Goal: Complete application form

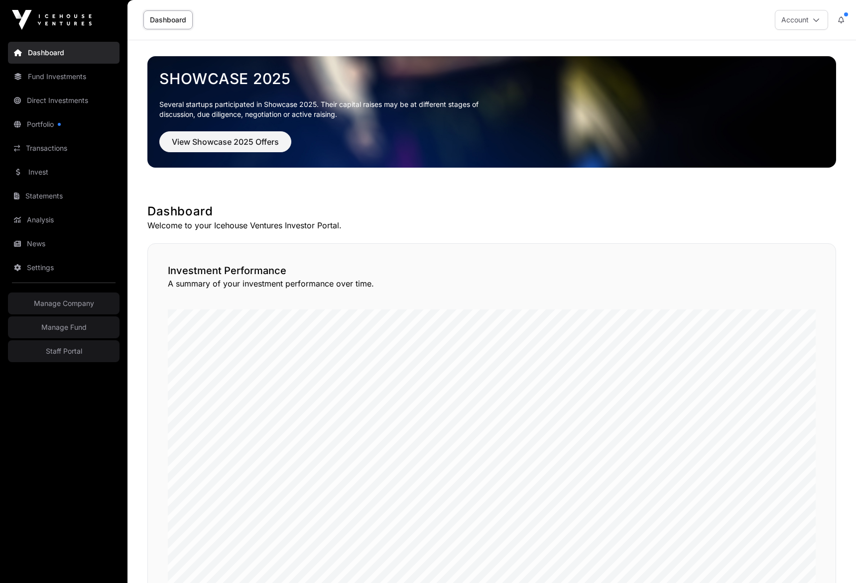
click at [47, 169] on link "Invest" at bounding box center [64, 172] width 112 height 22
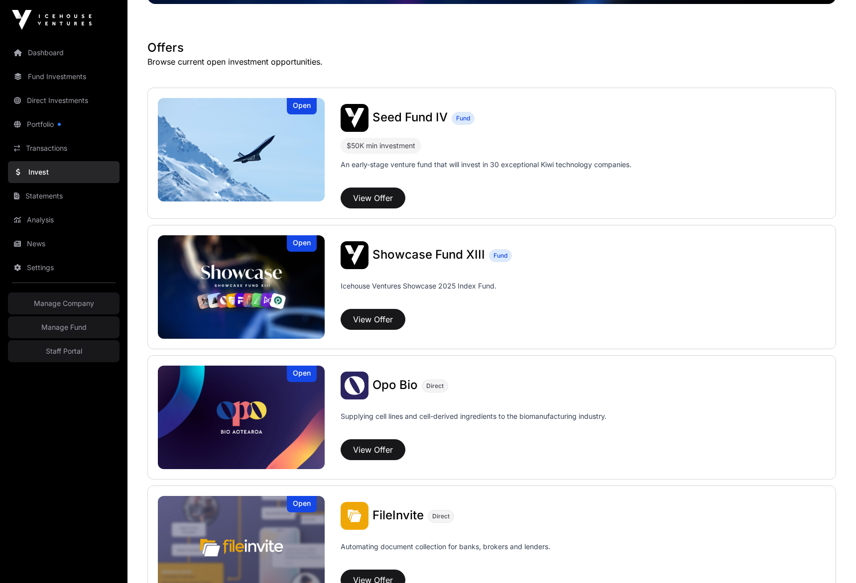
scroll to position [403, 0]
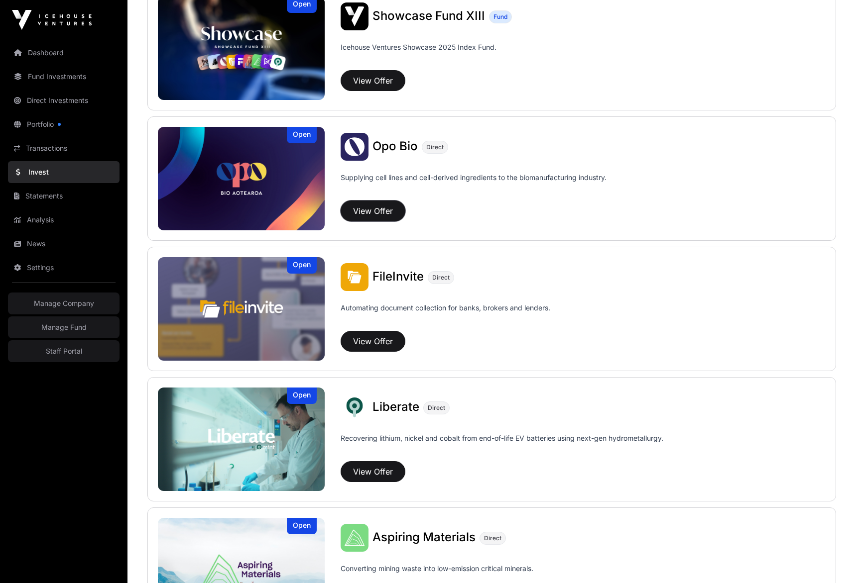
click at [370, 213] on button "View Offer" at bounding box center [373, 211] width 65 height 21
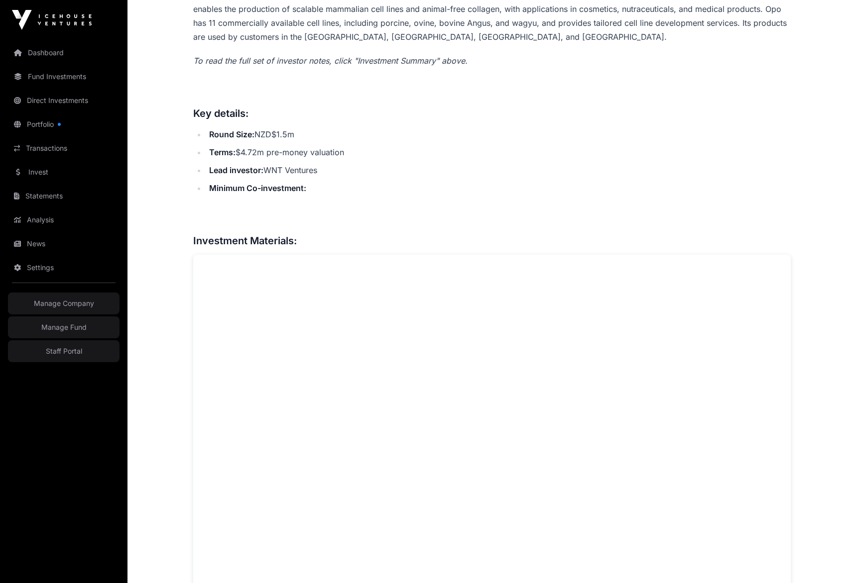
scroll to position [639, 0]
